Goal: Task Accomplishment & Management: Use online tool/utility

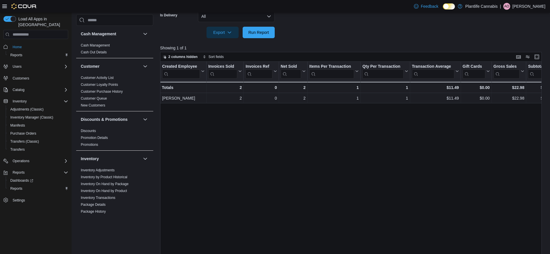
scroll to position [0, 66]
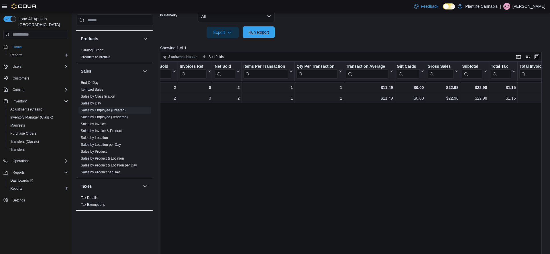
click at [245, 34] on button "Run Report" at bounding box center [259, 31] width 32 height 11
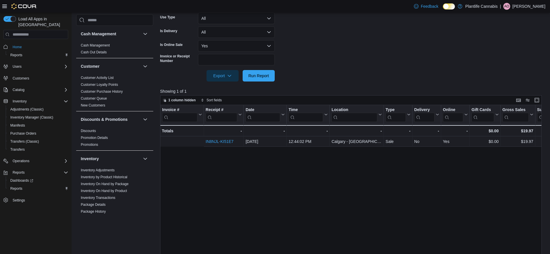
scroll to position [0, 89]
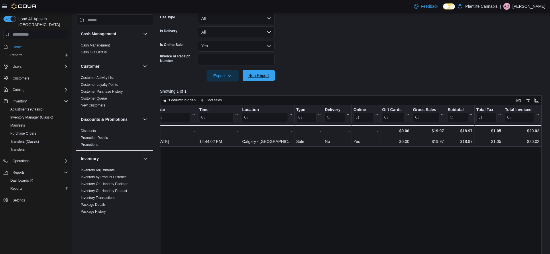
click at [256, 75] on span "Run Report" at bounding box center [258, 75] width 21 height 6
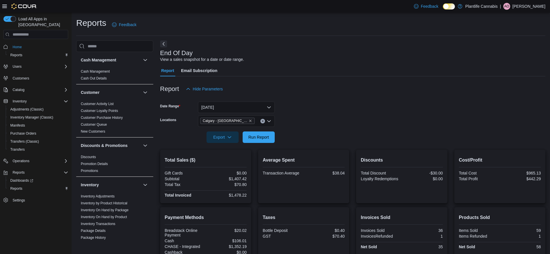
scroll to position [85, 0]
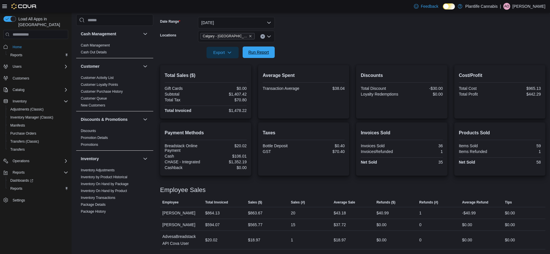
click at [249, 51] on span "Run Report" at bounding box center [258, 52] width 21 height 6
